Goal: Entertainment & Leisure: Consume media (video, audio)

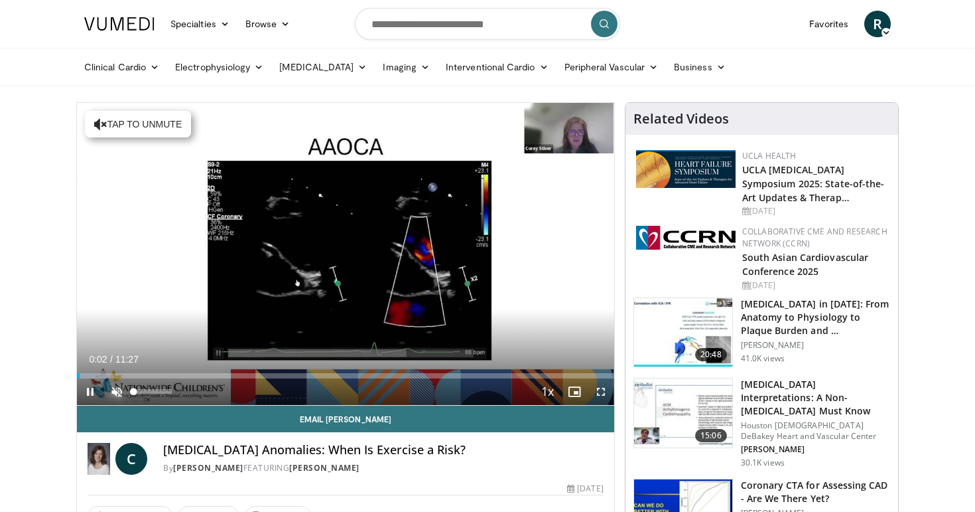
click at [117, 388] on span "Video Player" at bounding box center [116, 391] width 27 height 27
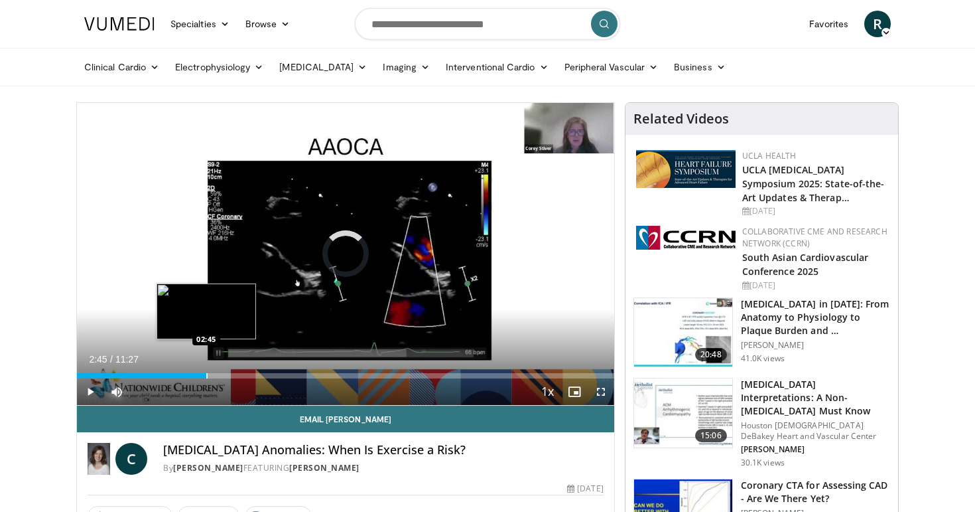
click at [206, 372] on div "Loaded : 7.20% 00:08 02:45" at bounding box center [345, 372] width 537 height 13
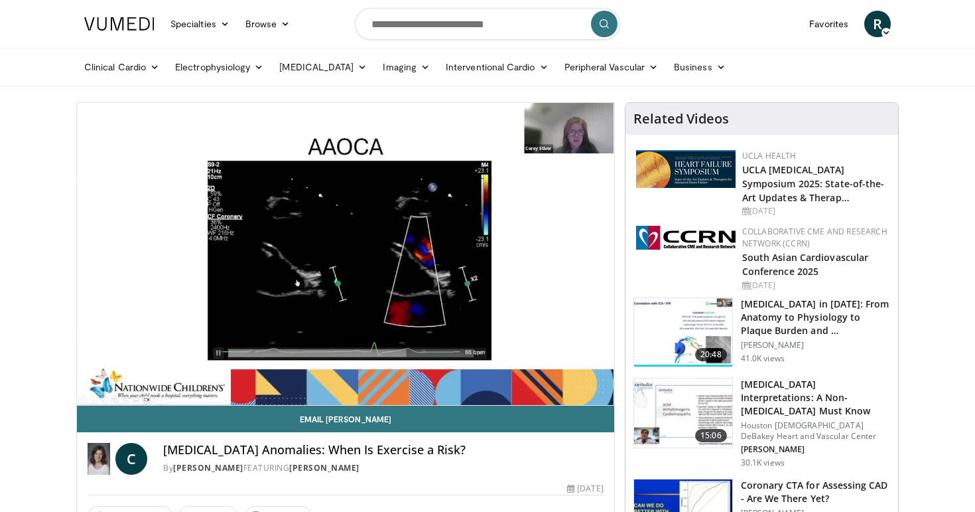
click at [292, 374] on video-js "**********" at bounding box center [345, 254] width 537 height 303
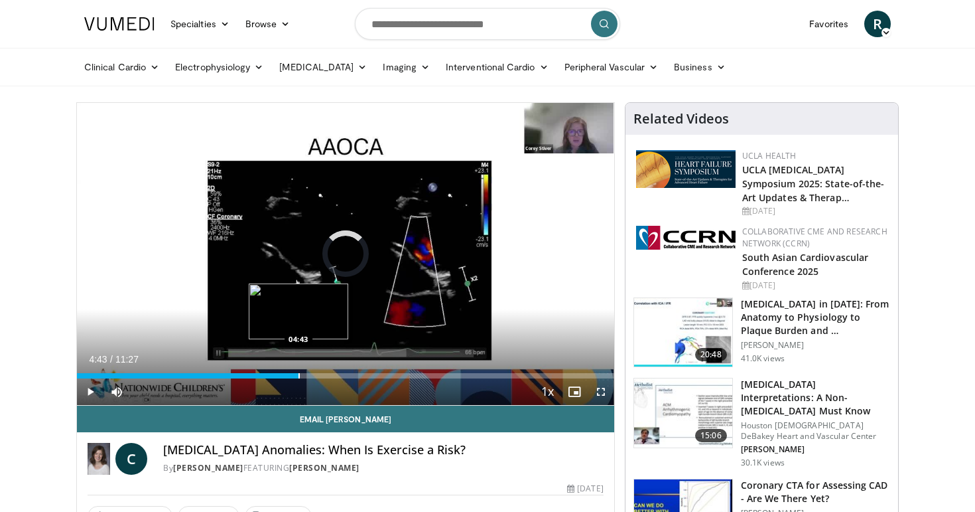
click at [299, 374] on div "Progress Bar" at bounding box center [299, 375] width 1 height 5
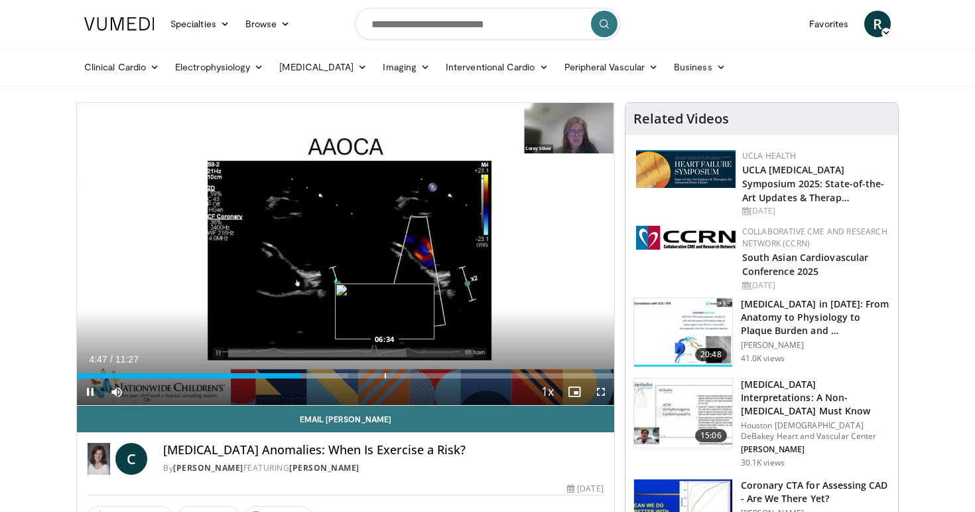
click at [385, 374] on div "Progress Bar" at bounding box center [385, 375] width 1 height 5
click at [430, 376] on div "Progress Bar" at bounding box center [430, 375] width 1 height 5
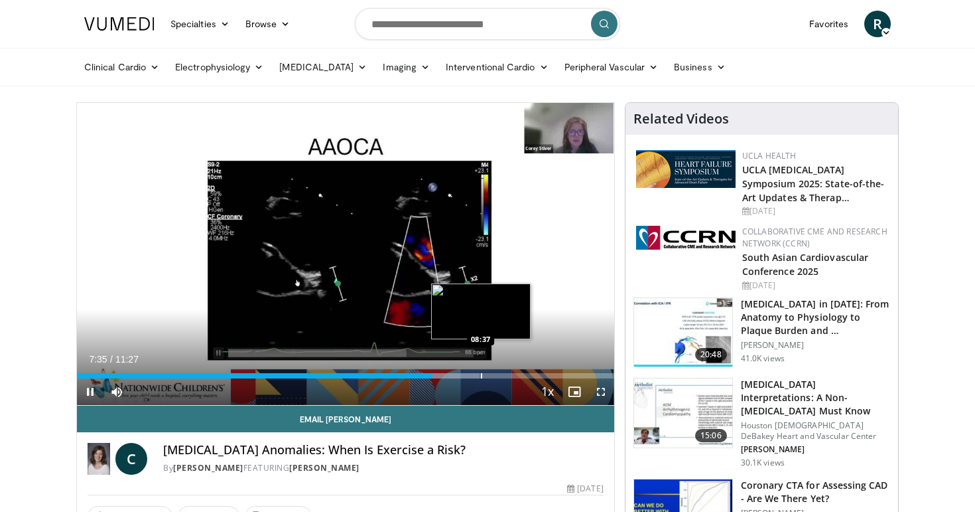
click at [481, 375] on div "Progress Bar" at bounding box center [481, 375] width 1 height 5
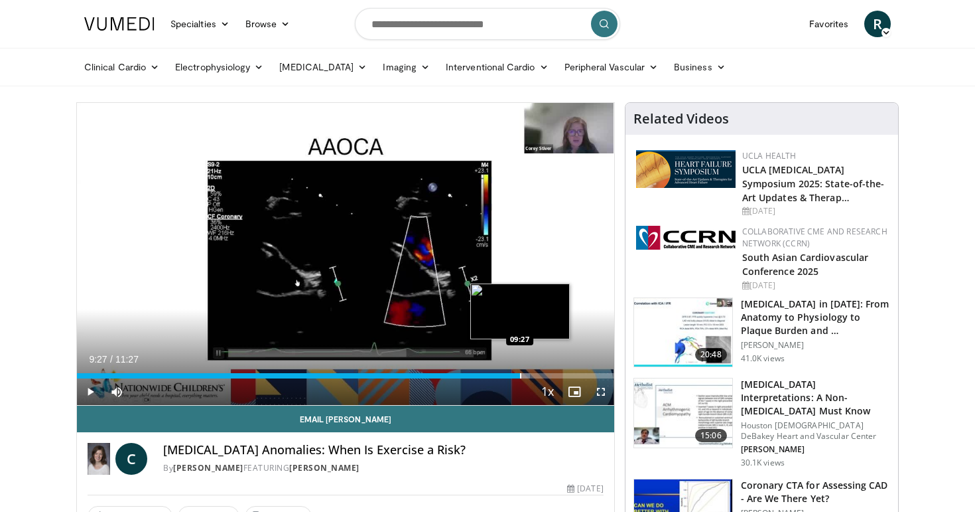
click at [520, 373] on div "Progress Bar" at bounding box center [520, 375] width 1 height 5
